Goal: Contribute content: Contribute content

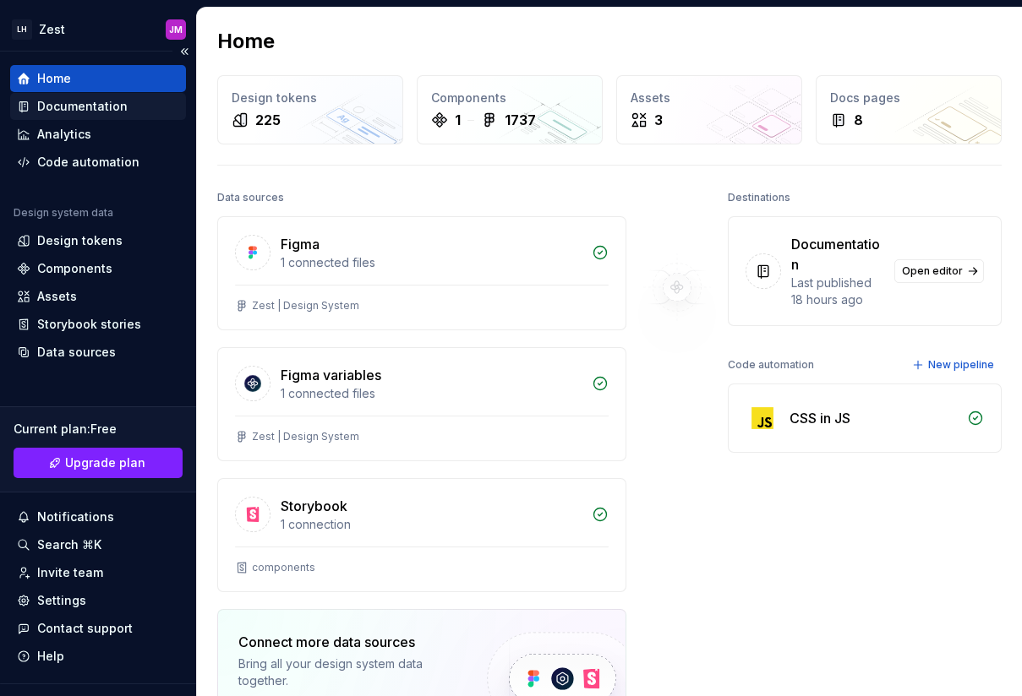
click at [116, 112] on div "Documentation" at bounding box center [82, 106] width 90 height 17
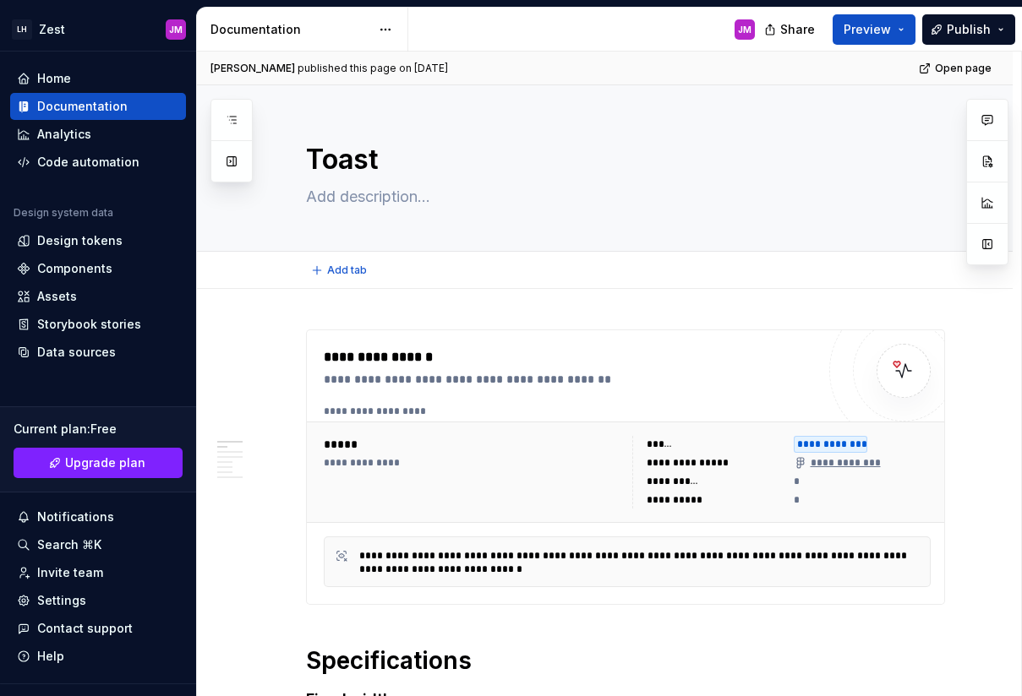
type textarea "*"
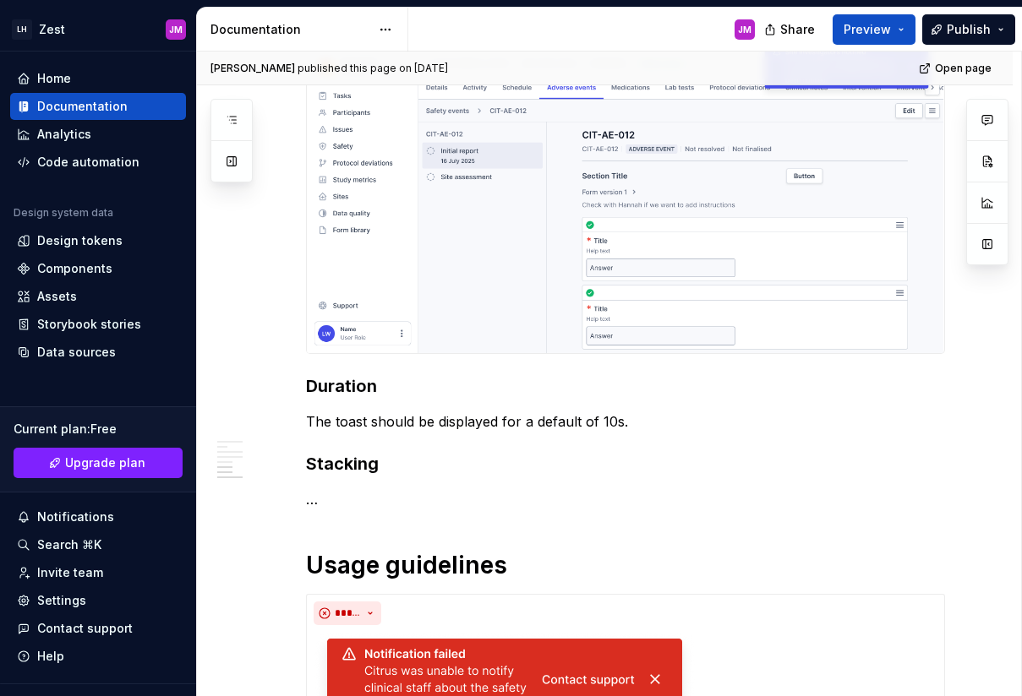
scroll to position [1838, 0]
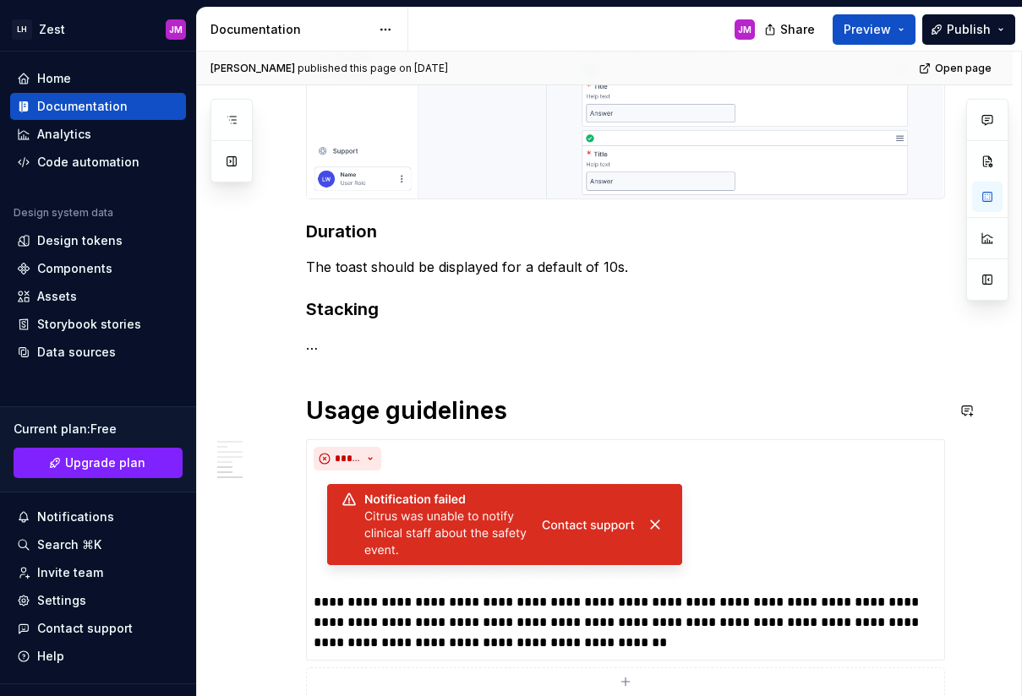
scroll to position [1864, 0]
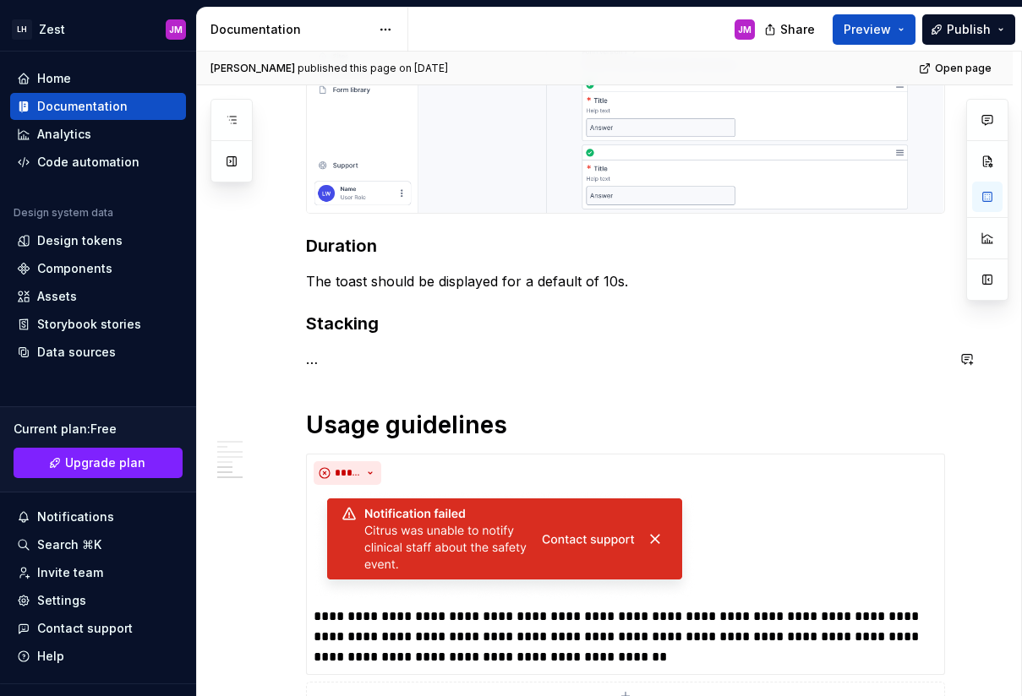
click at [355, 354] on p "…" at bounding box center [625, 359] width 639 height 20
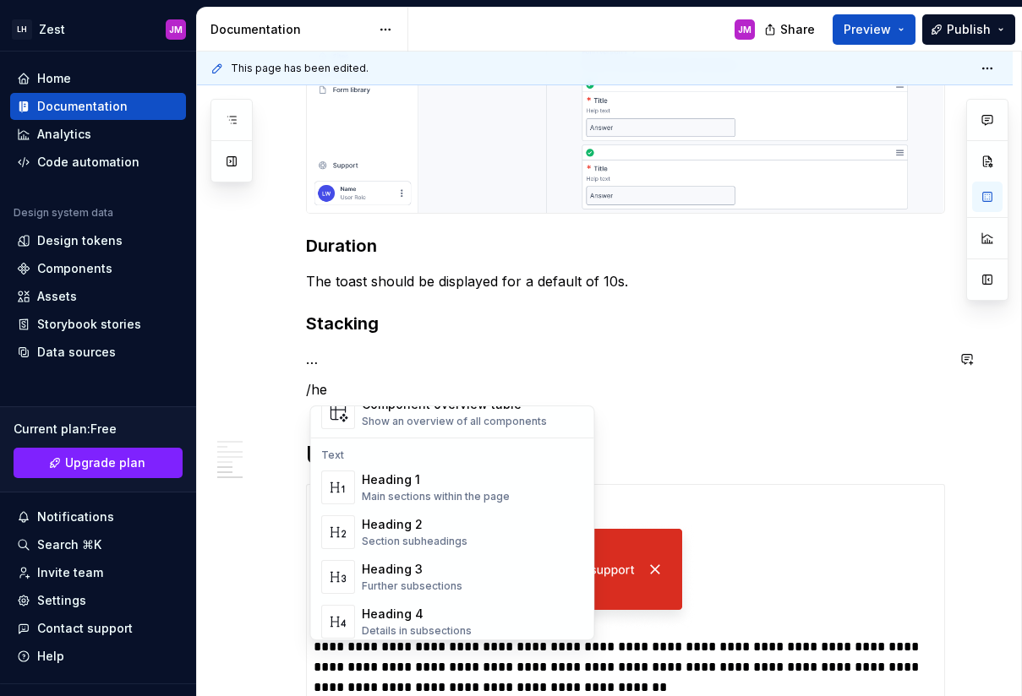
scroll to position [134, 0]
click at [376, 605] on div "Heading 4" at bounding box center [417, 612] width 110 height 17
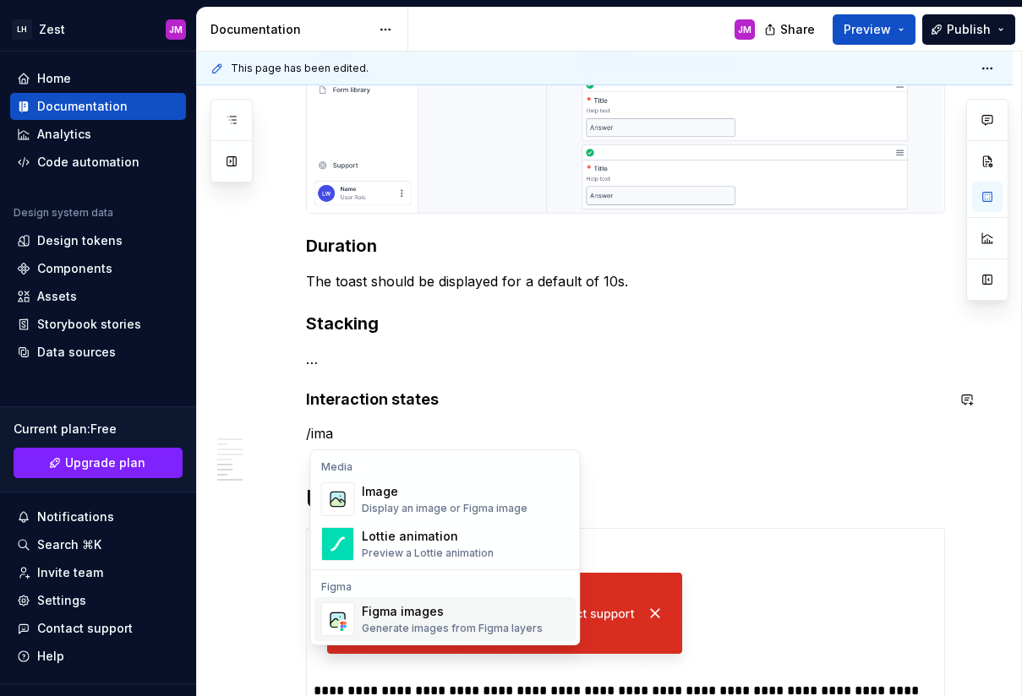
click at [428, 619] on div "Figma images" at bounding box center [452, 611] width 181 height 17
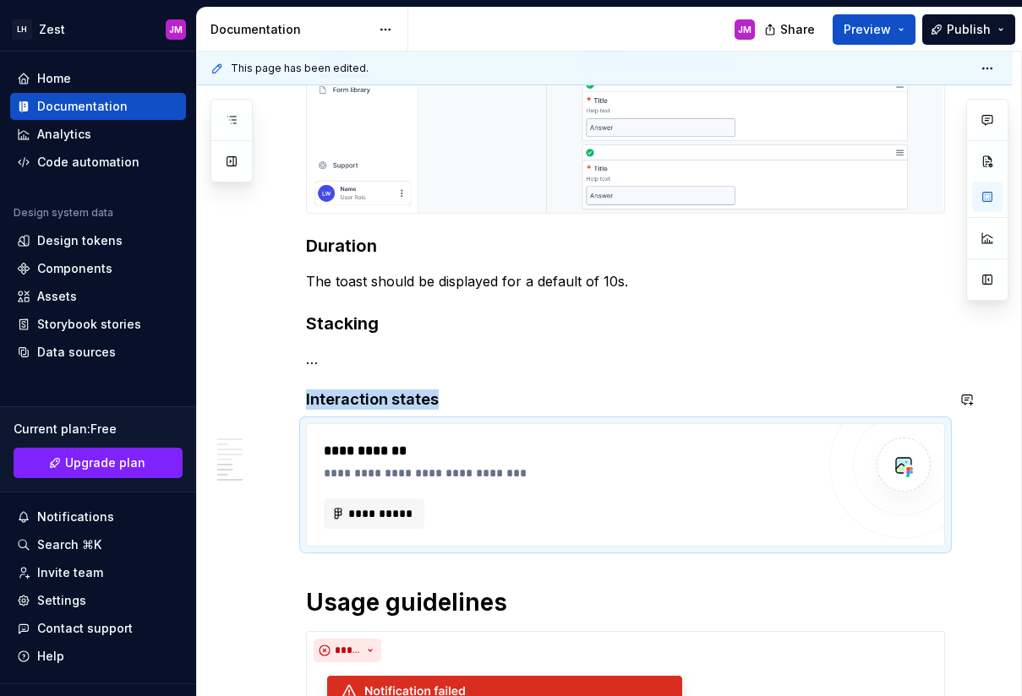
type textarea "*"
click at [407, 509] on span "**********" at bounding box center [381, 513] width 66 height 17
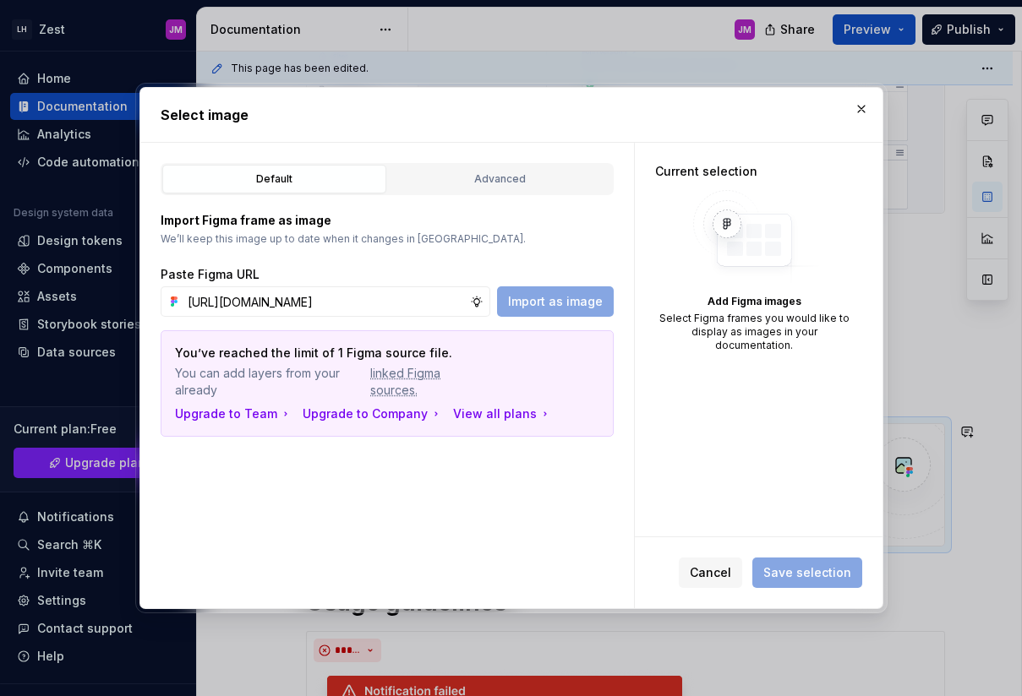
scroll to position [0, 480]
type input "[URL][DOMAIN_NAME]"
click at [549, 303] on span "Import as image" at bounding box center [555, 301] width 95 height 17
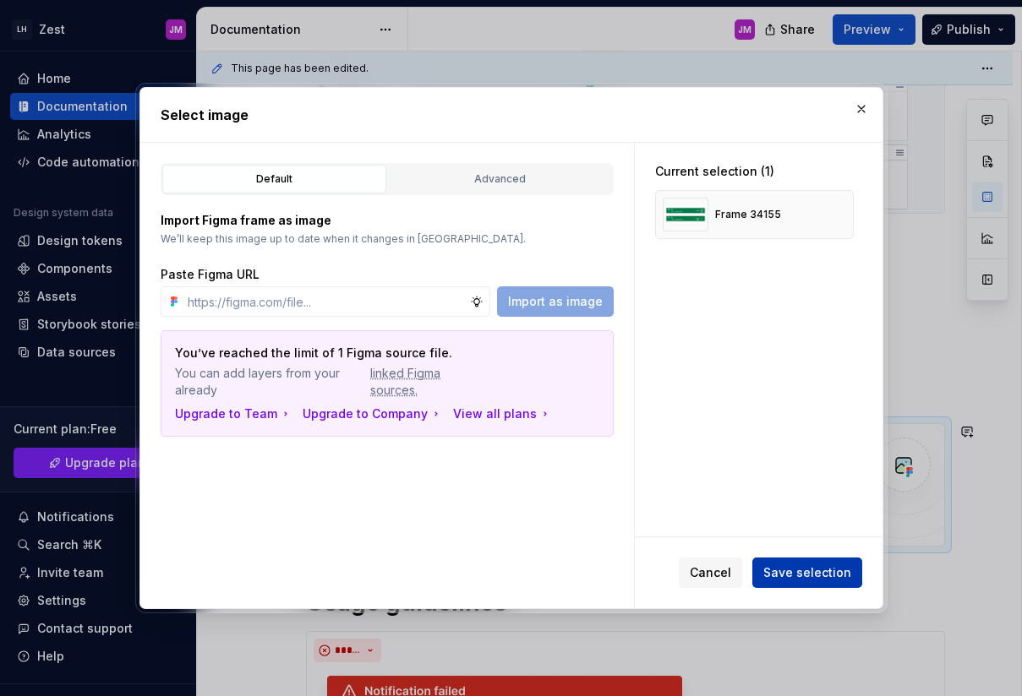
click at [793, 570] on span "Save selection" at bounding box center [807, 573] width 88 height 17
type textarea "*"
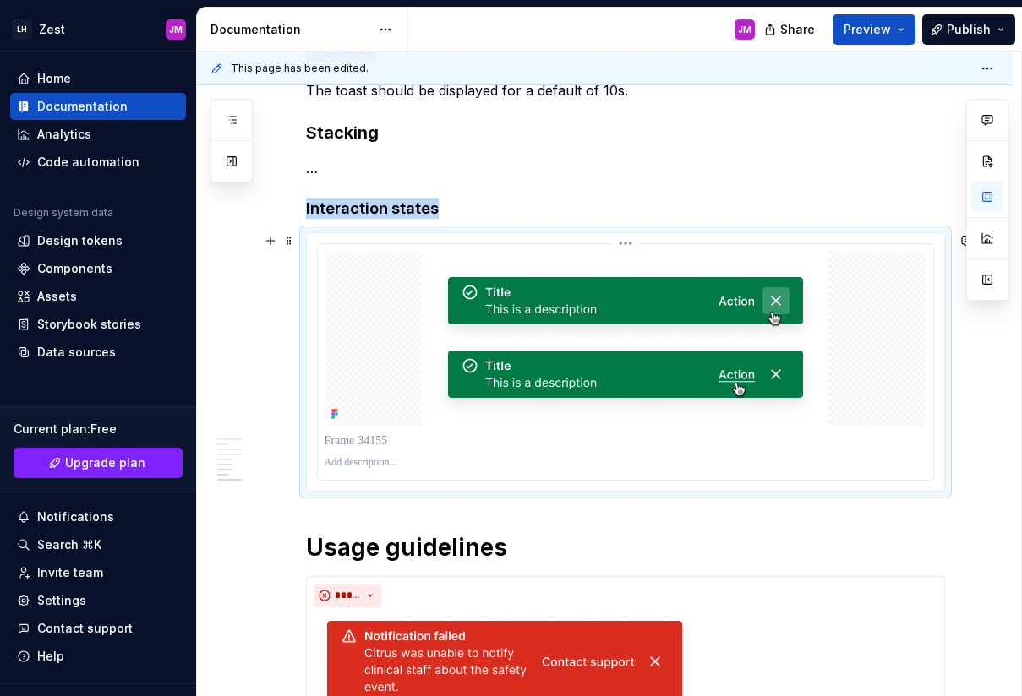
scroll to position [2061, 0]
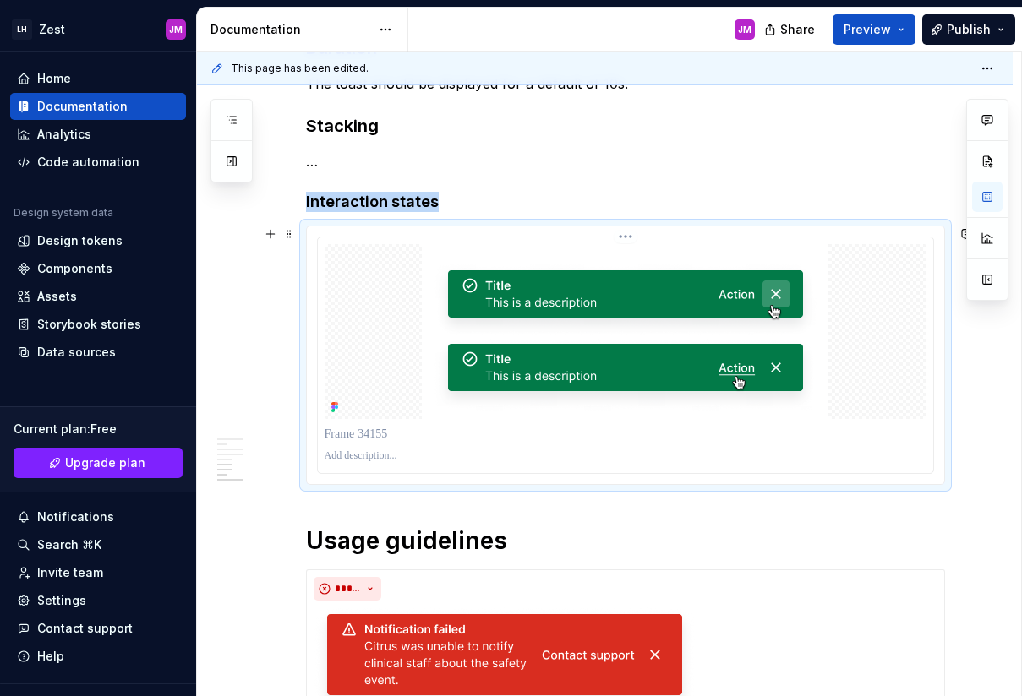
click at [374, 431] on p at bounding box center [626, 434] width 602 height 17
click at [527, 168] on p "…" at bounding box center [625, 161] width 639 height 20
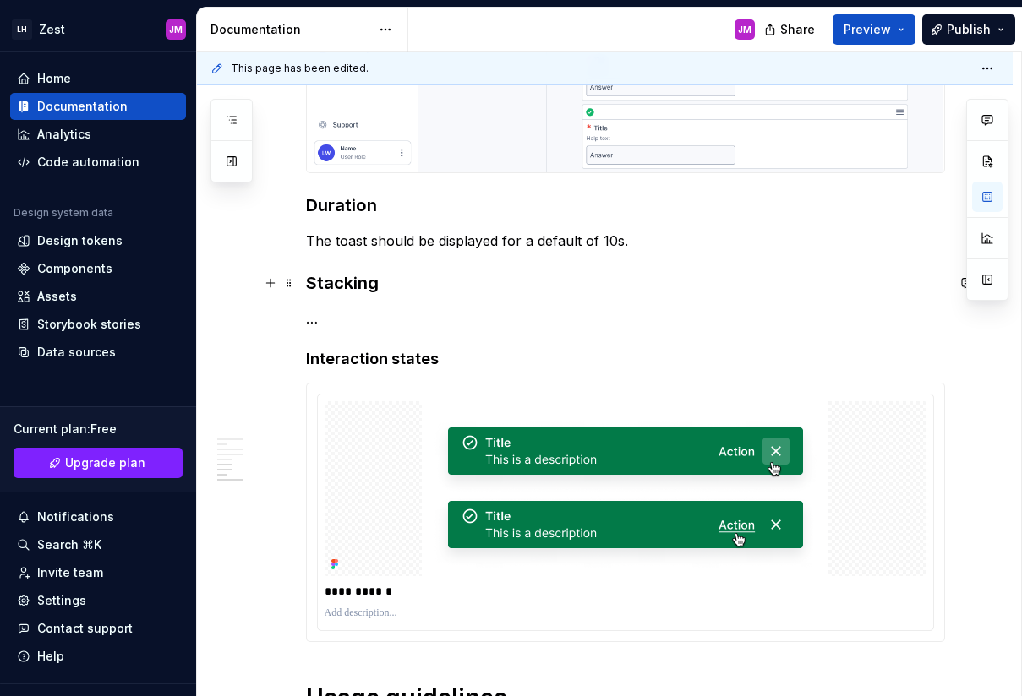
scroll to position [1897, 0]
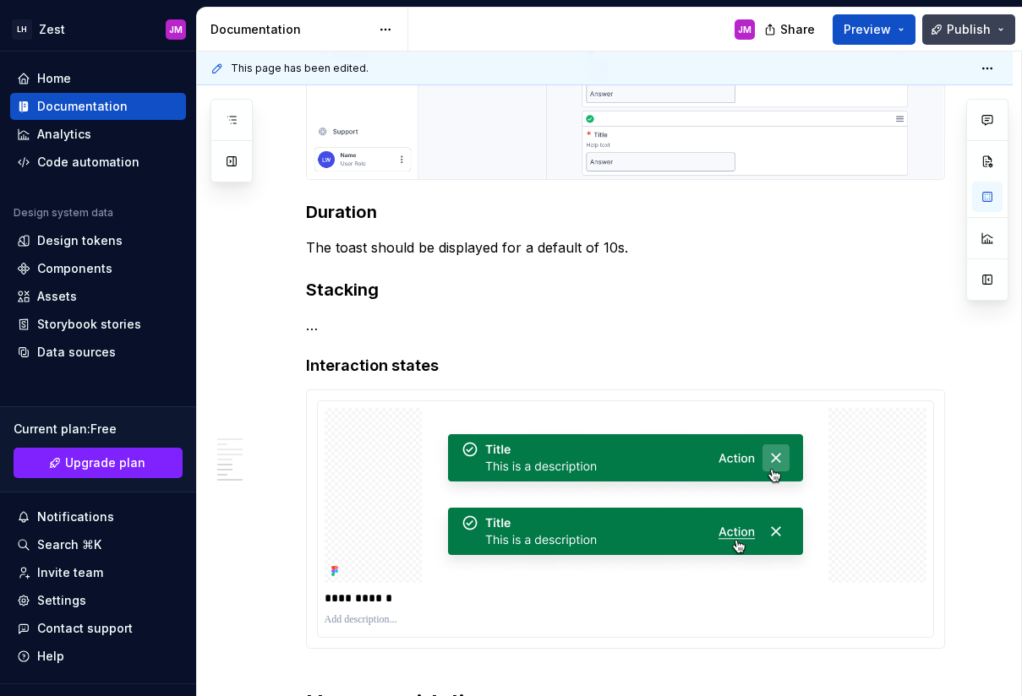
click at [968, 25] on span "Publish" at bounding box center [969, 29] width 44 height 17
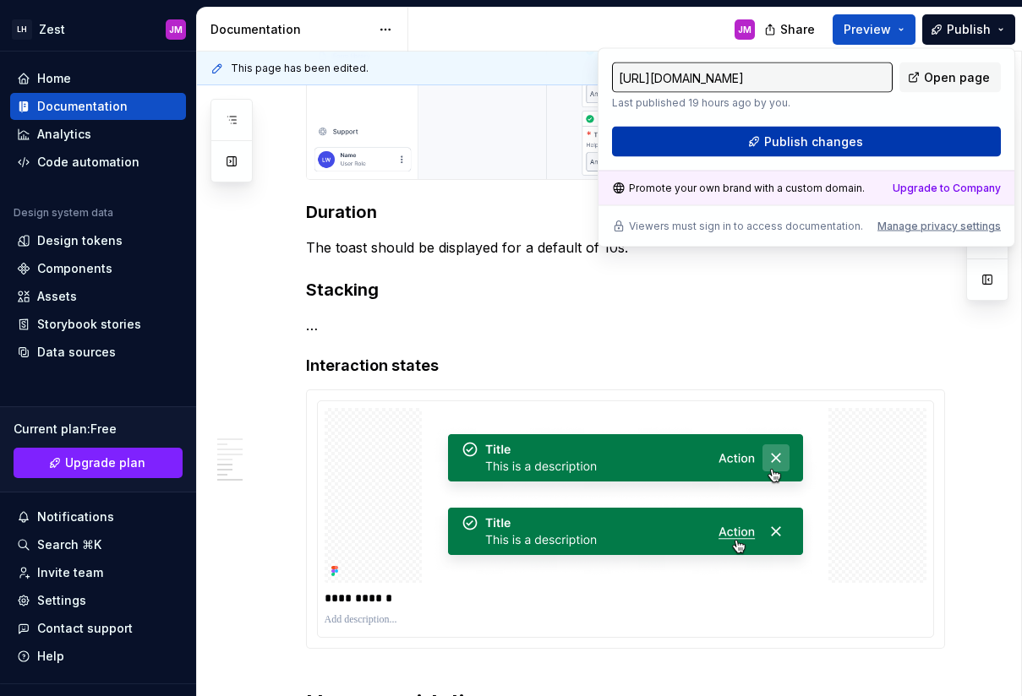
click at [845, 141] on span "Publish changes" at bounding box center [813, 142] width 99 height 17
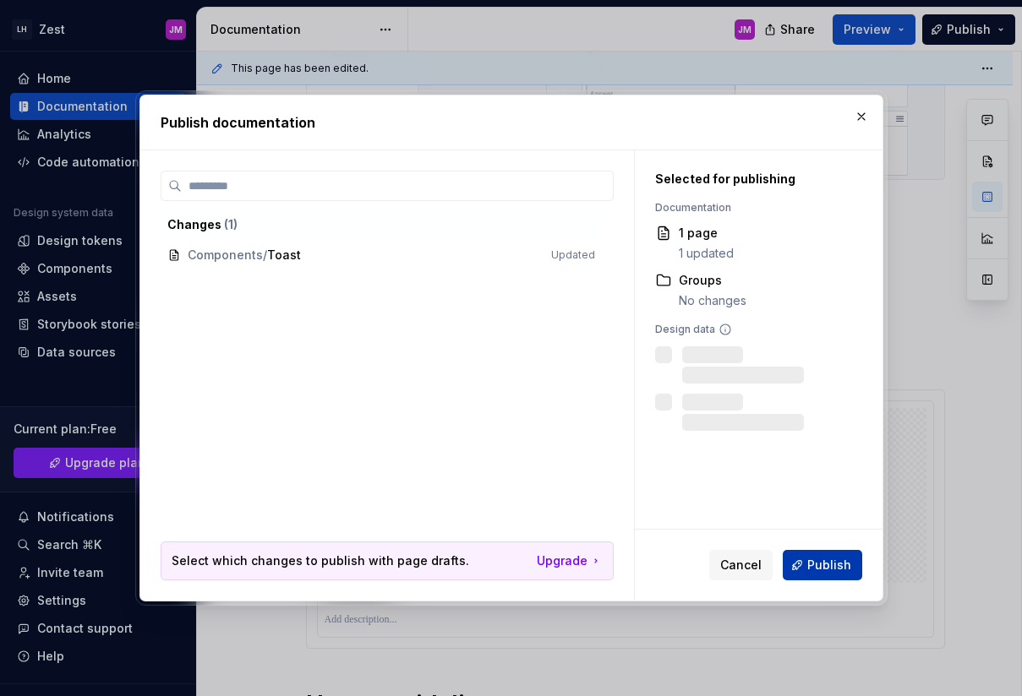
click at [807, 562] on button "Publish" at bounding box center [822, 565] width 79 height 30
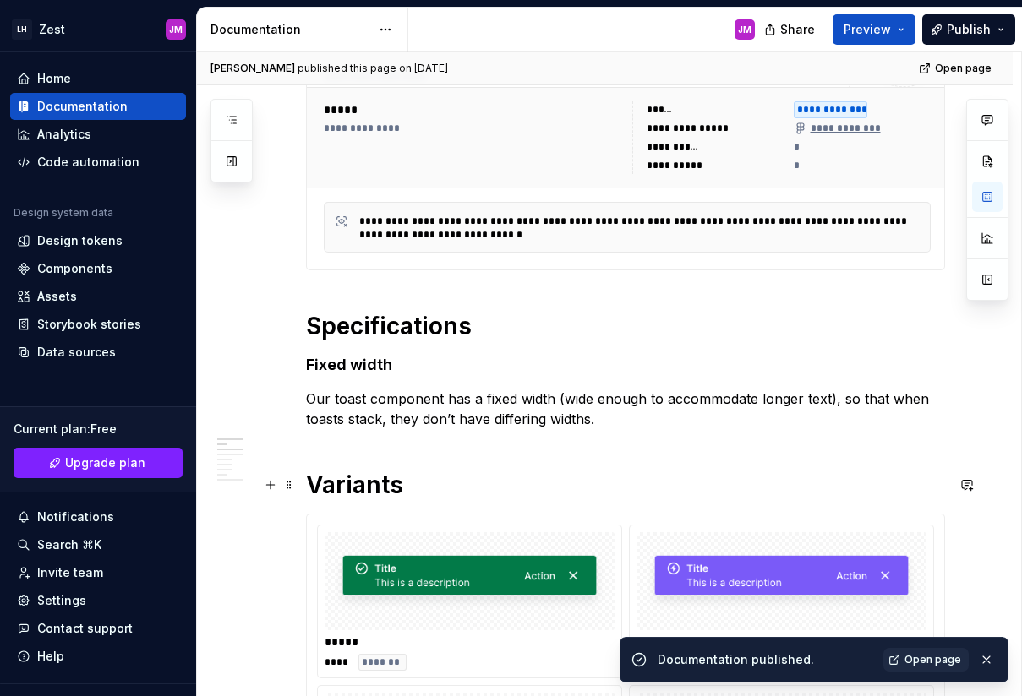
scroll to position [0, 0]
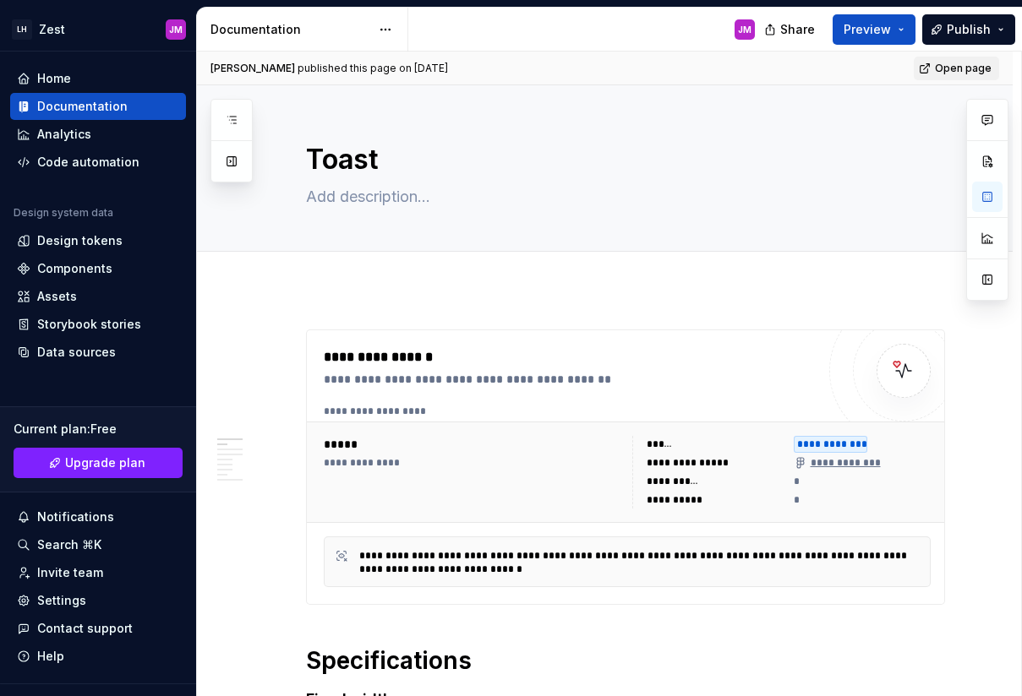
click at [963, 65] on span "Open page" at bounding box center [963, 69] width 57 height 14
type textarea "*"
